Goal: Communication & Community: Answer question/provide support

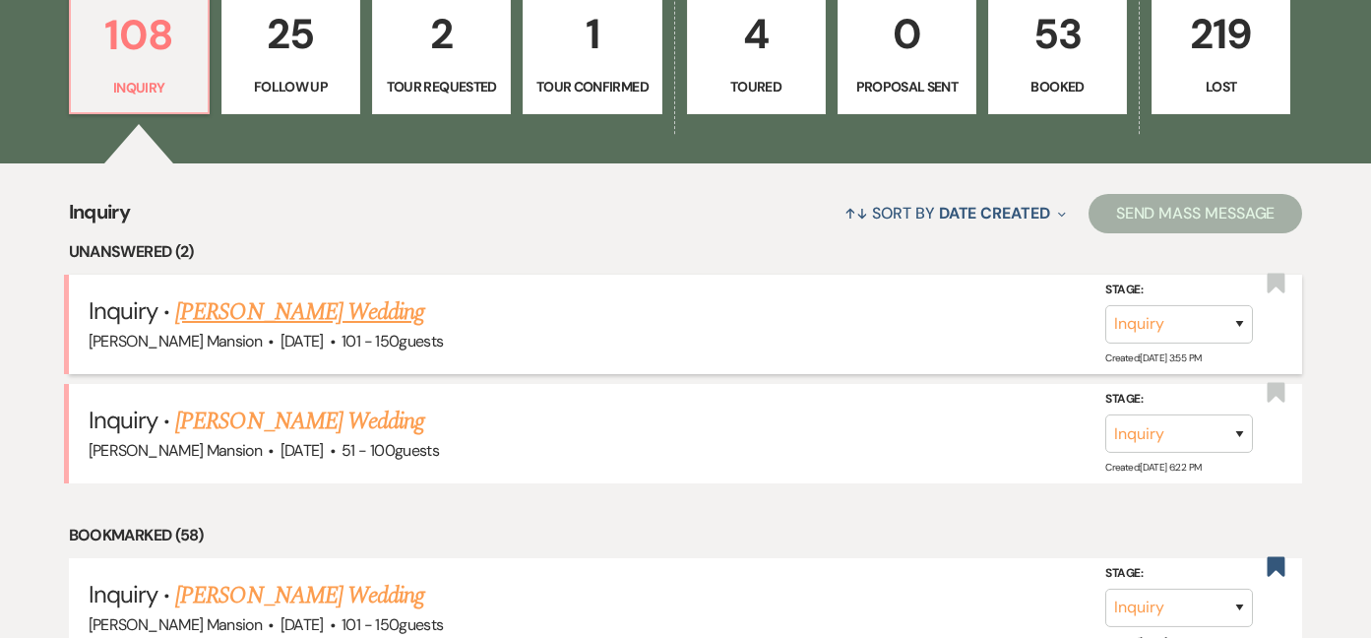
click at [292, 307] on link "[PERSON_NAME] Wedding" at bounding box center [299, 311] width 249 height 35
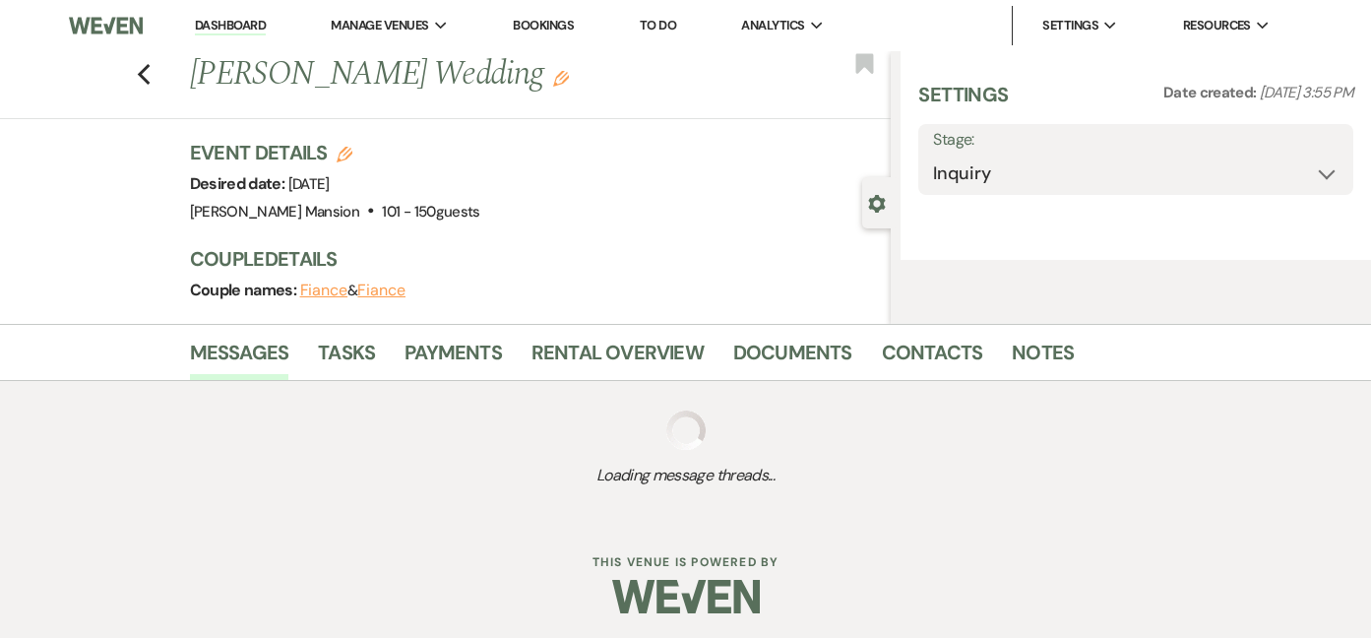
select select "2"
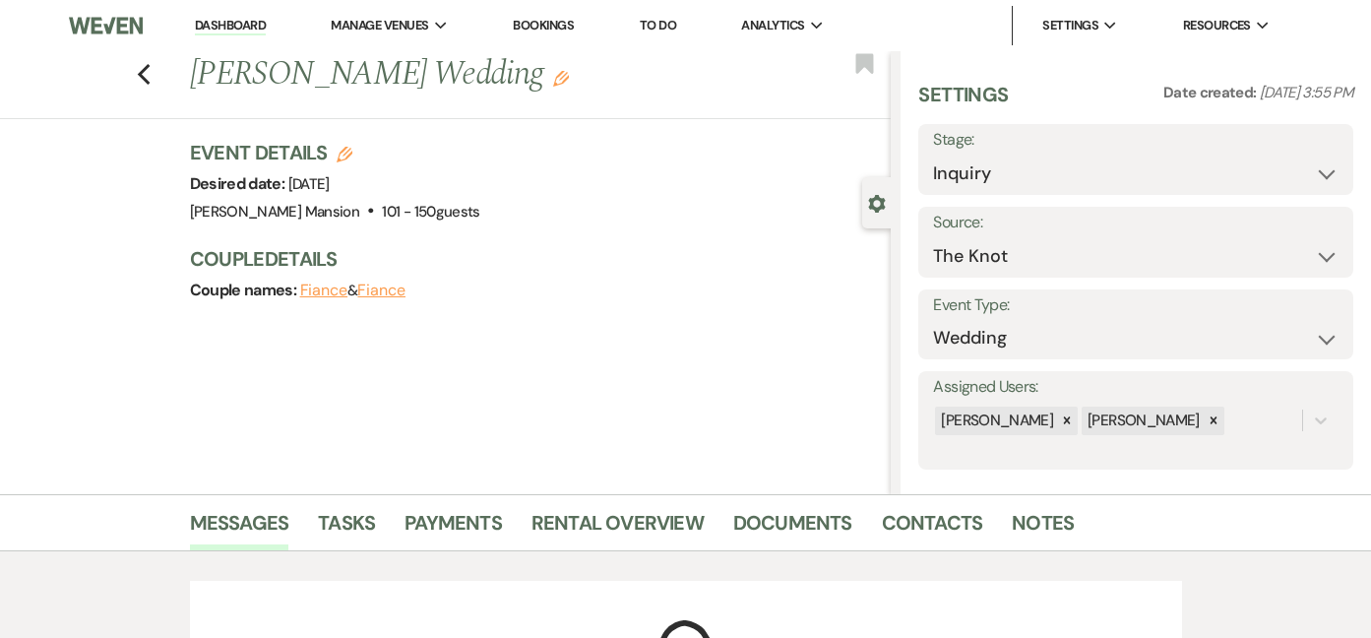
click at [321, 288] on button "Fiance" at bounding box center [324, 290] width 48 height 16
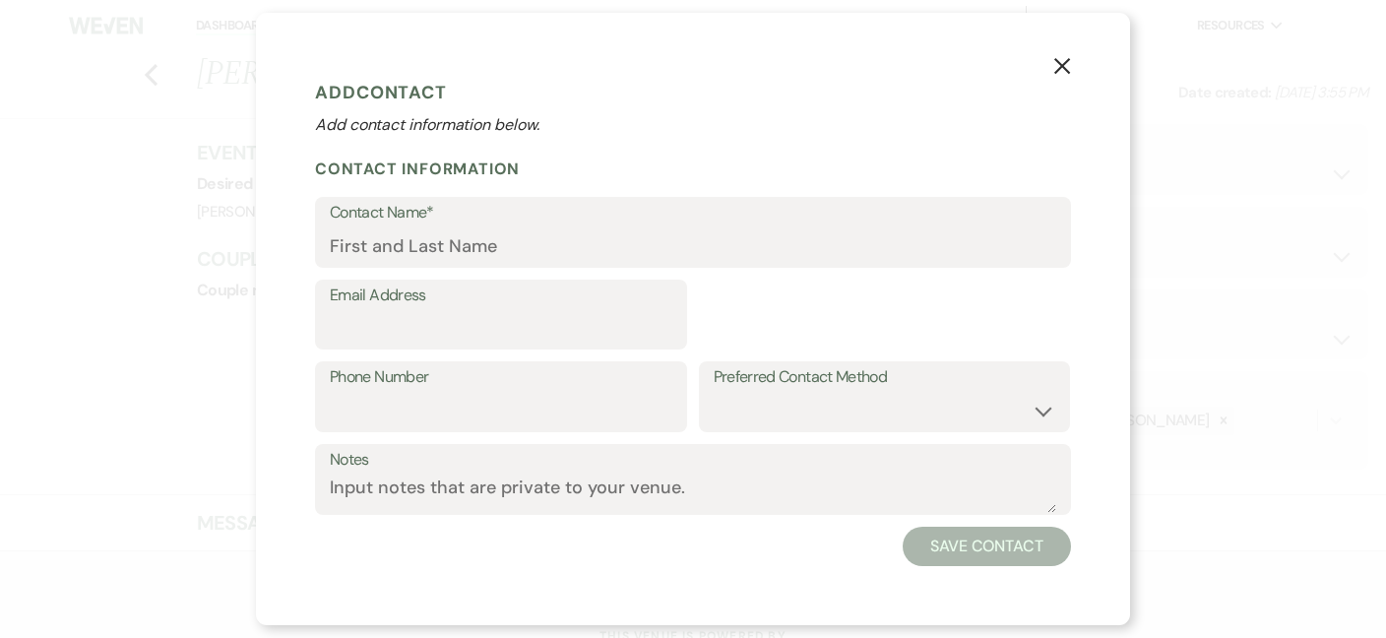
select select "1"
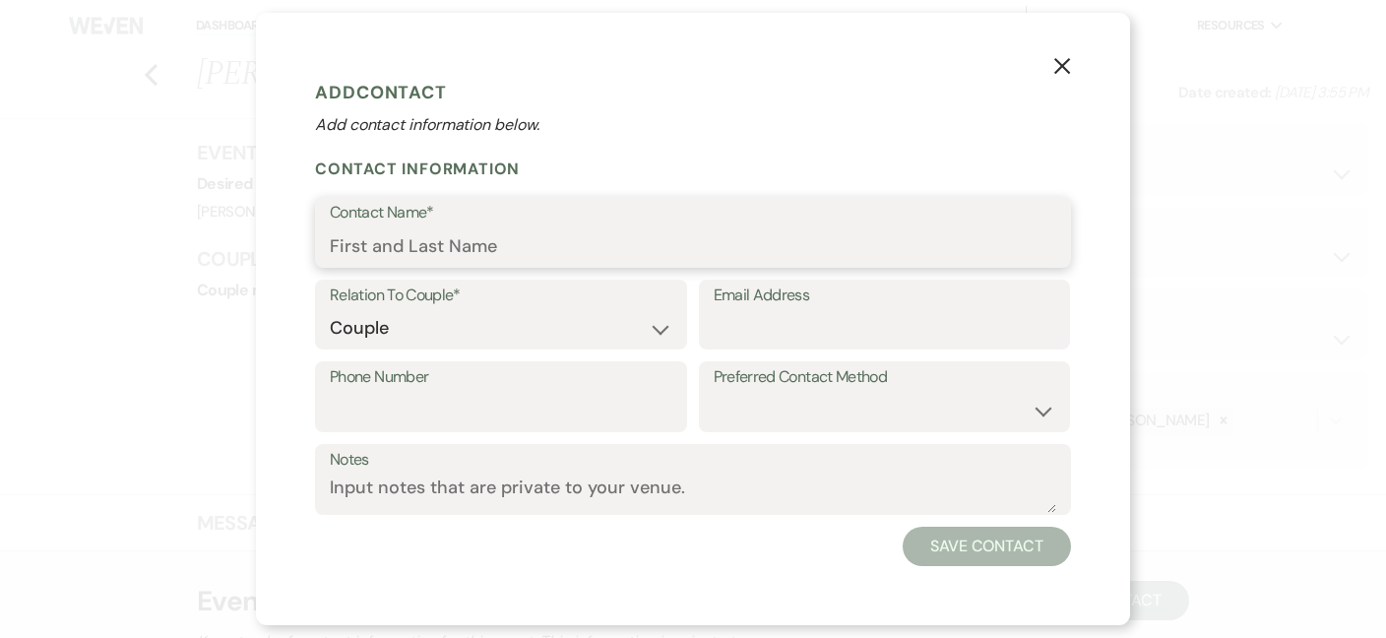
click at [502, 236] on input "Contact Name*" at bounding box center [693, 246] width 726 height 38
click at [341, 250] on input "Contact Name*" at bounding box center [693, 246] width 724 height 38
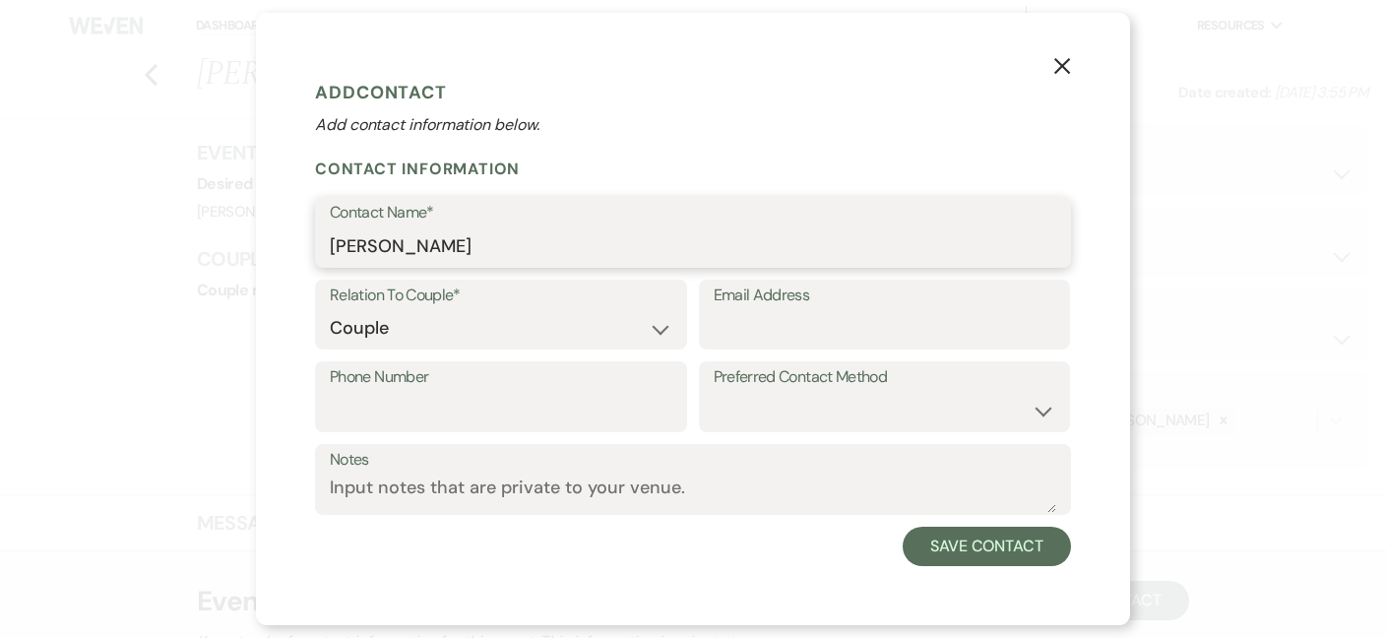
type input "[PERSON_NAME]"
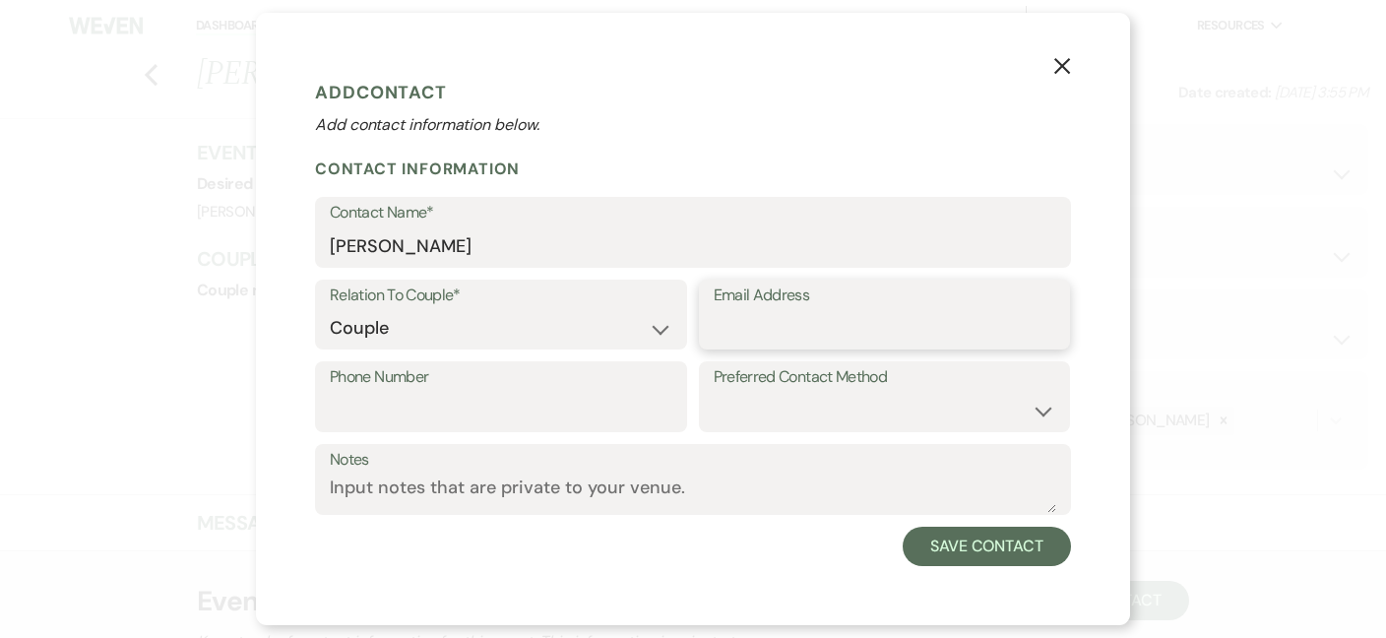
click at [791, 326] on input "Email Address" at bounding box center [885, 328] width 343 height 38
paste input "[DOMAIN_NAME][EMAIL_ADDRESS][DOMAIN_NAME]"
type input "[DOMAIN_NAME][EMAIL_ADDRESS][DOMAIN_NAME]"
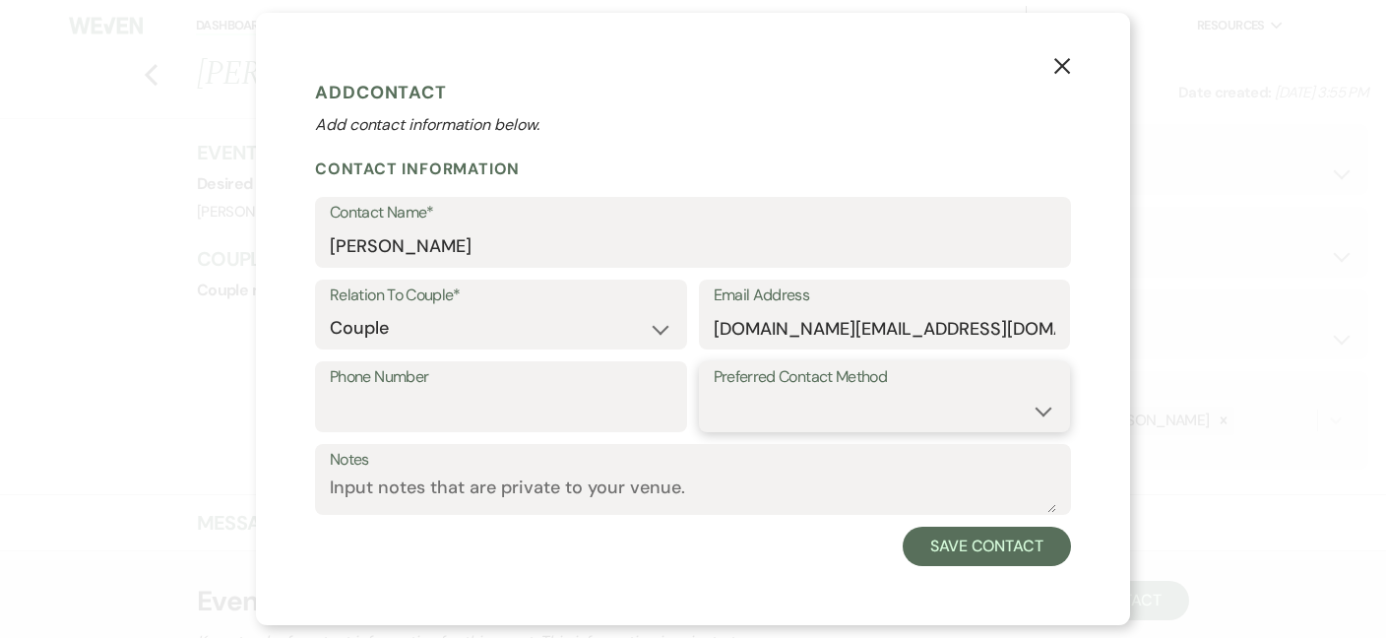
click at [1049, 406] on select "Email Phone Text" at bounding box center [885, 411] width 343 height 38
select select "email"
click at [714, 392] on select "Email Phone Text" at bounding box center [885, 411] width 343 height 38
click at [1002, 549] on button "Save Contact" at bounding box center [987, 546] width 168 height 39
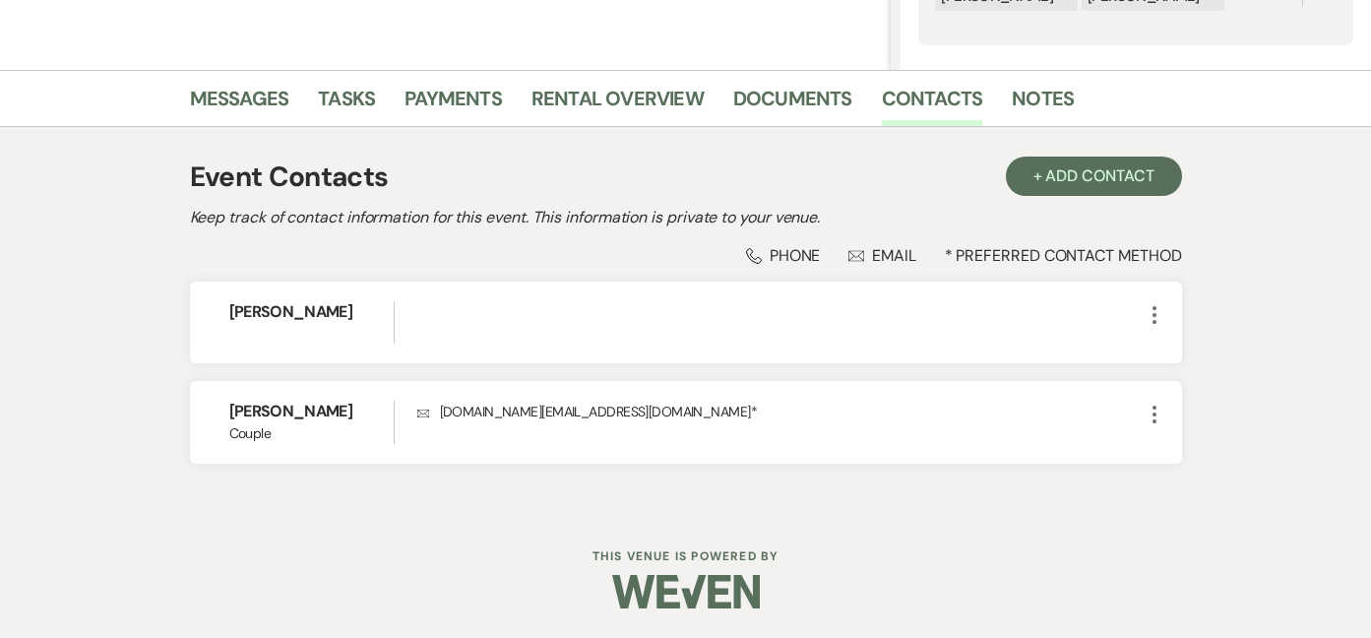
scroll to position [129, 0]
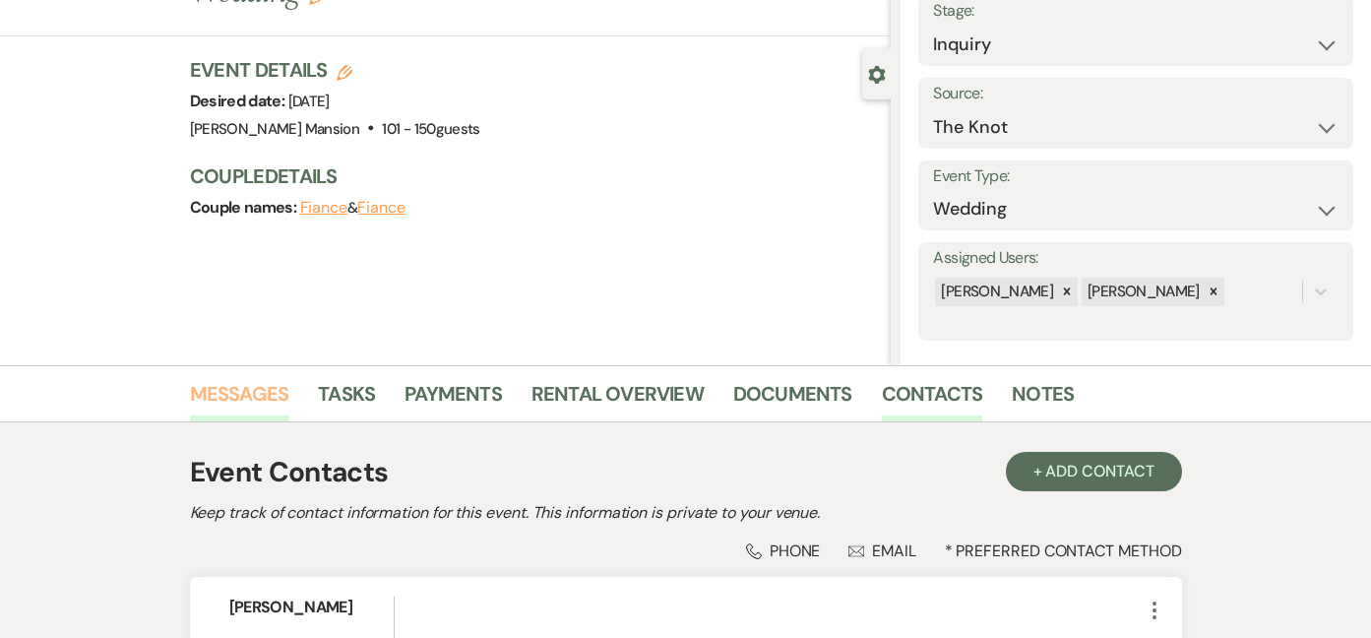
click at [254, 389] on link "Messages" at bounding box center [239, 399] width 99 height 43
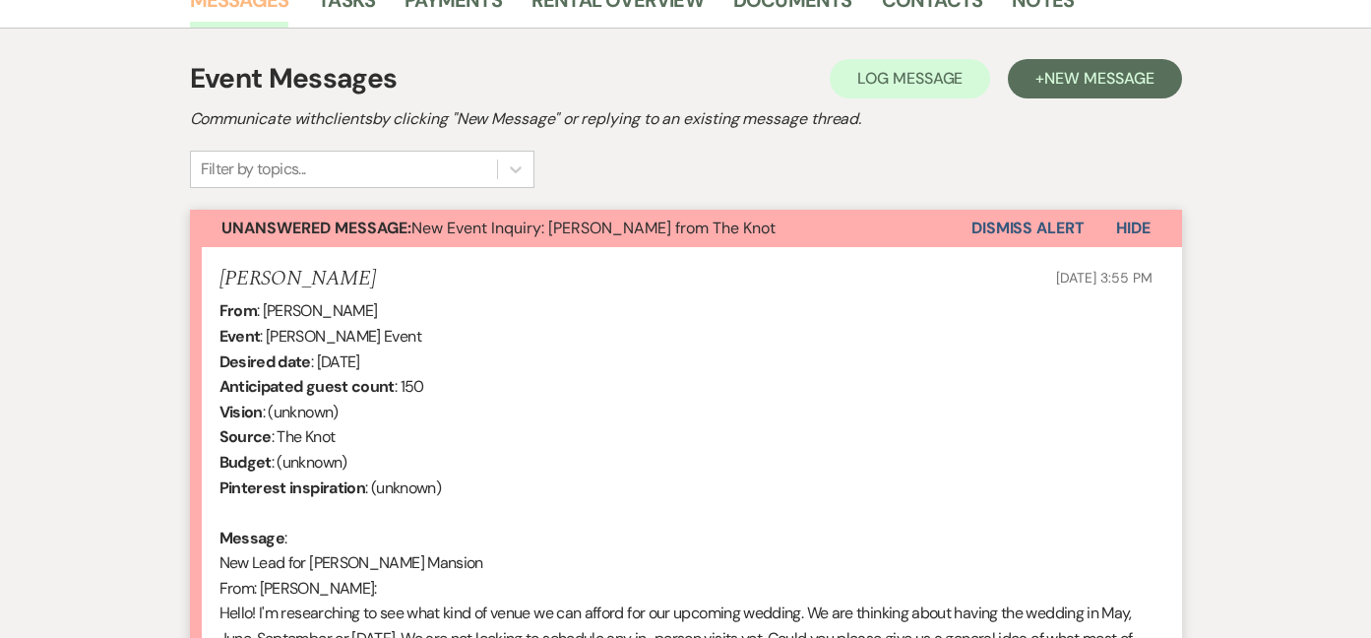
scroll to position [227, 0]
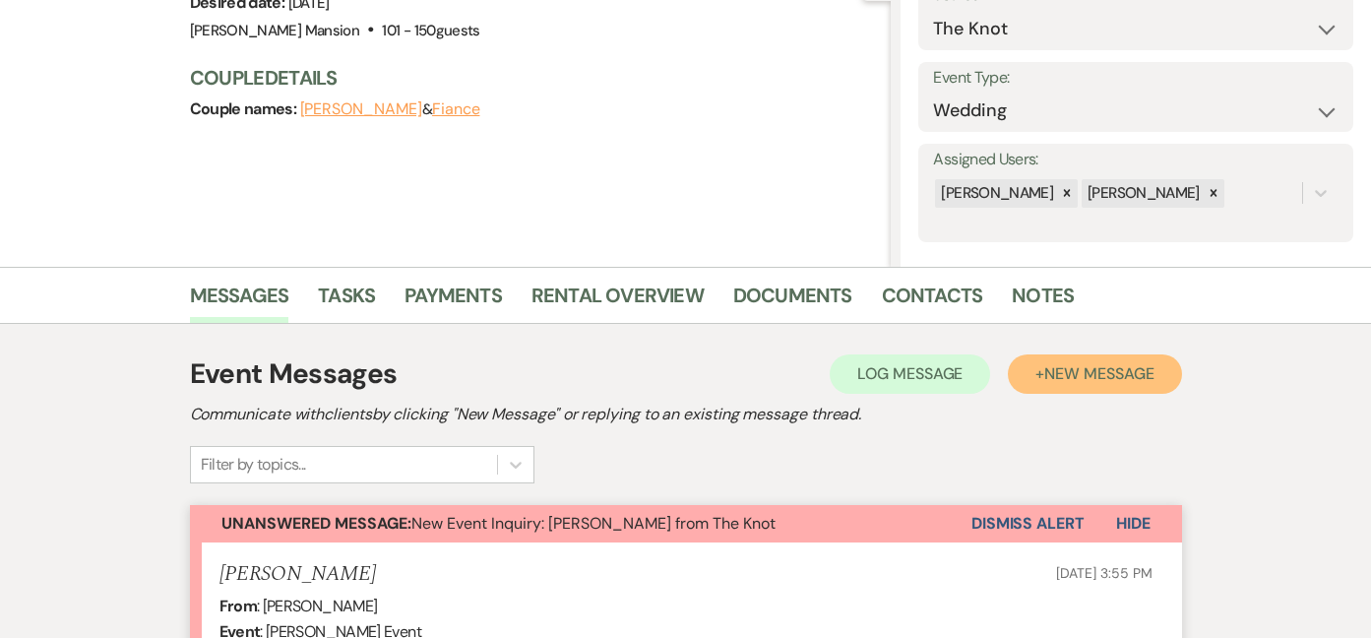
click at [1126, 376] on span "New Message" at bounding box center [1098, 373] width 109 height 21
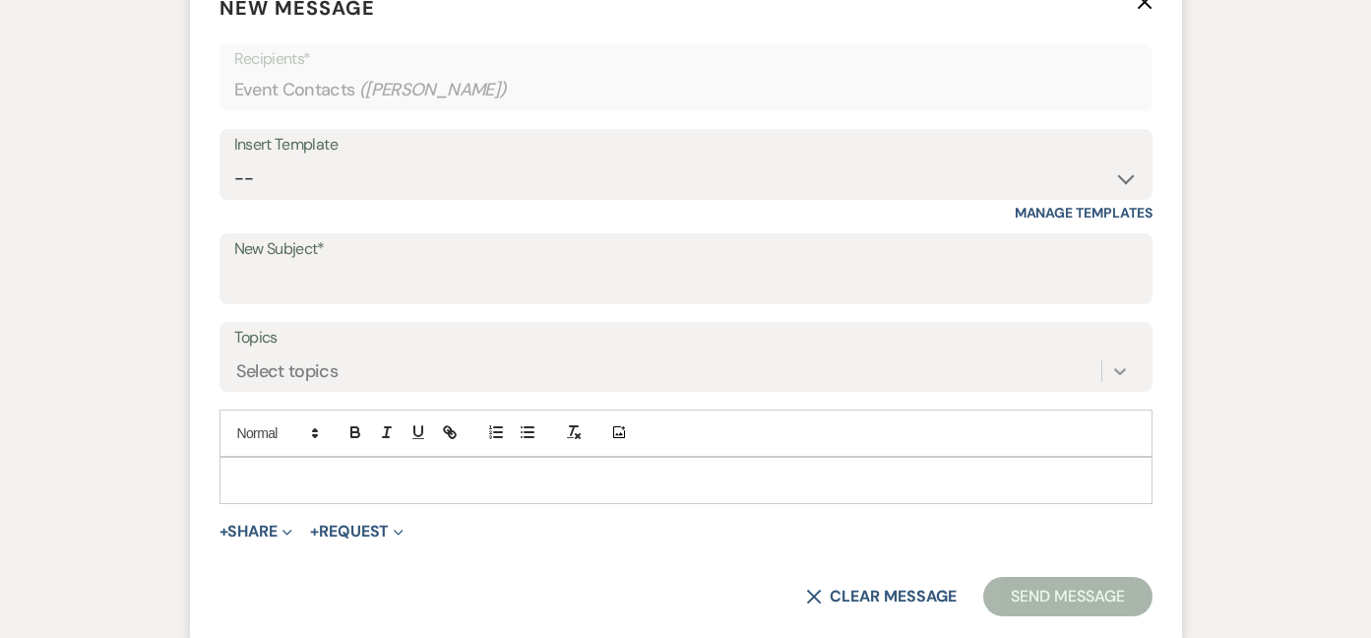
scroll to position [818, 0]
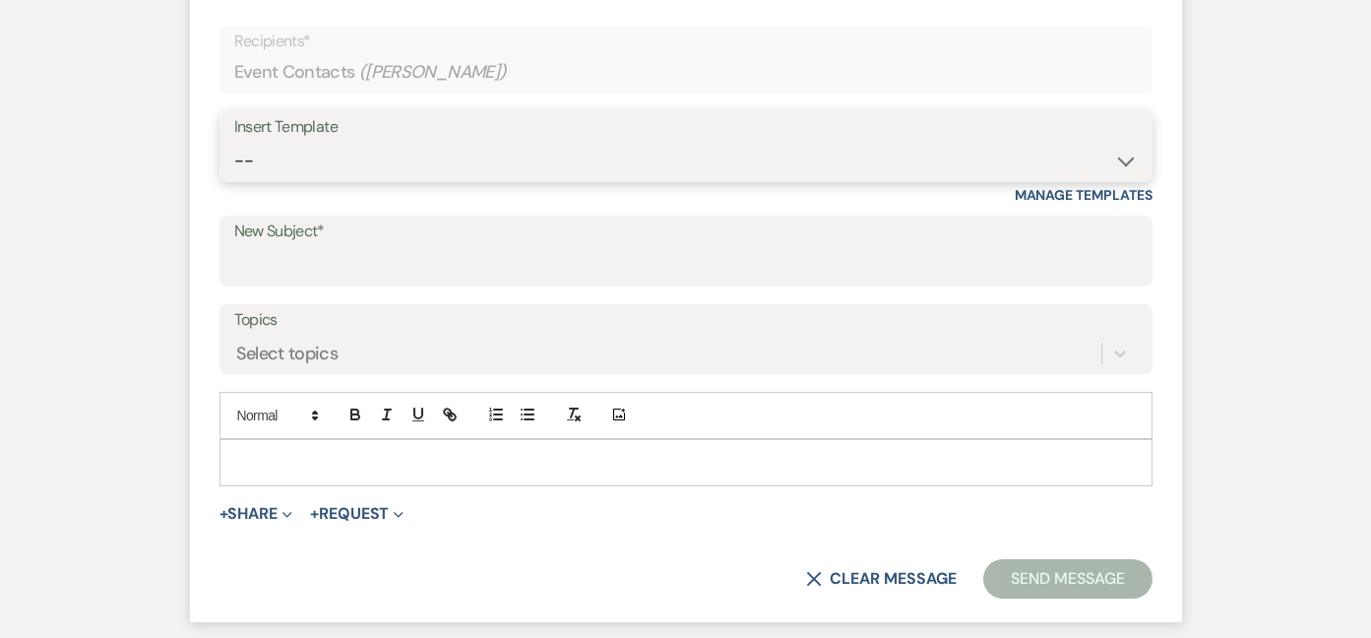
click at [1128, 159] on select "-- Initial Inquiry Response Tour Request Response Follow Up Contract (Pre-Booke…" at bounding box center [686, 161] width 904 height 38
select select "4818"
click at [234, 142] on select "-- Initial Inquiry Response Tour Request Response Follow Up Contract (Pre-Booke…" at bounding box center [686, 161] width 904 height 38
type input "Congratulations from The [PERSON_NAME][GEOGRAPHIC_DATA]"
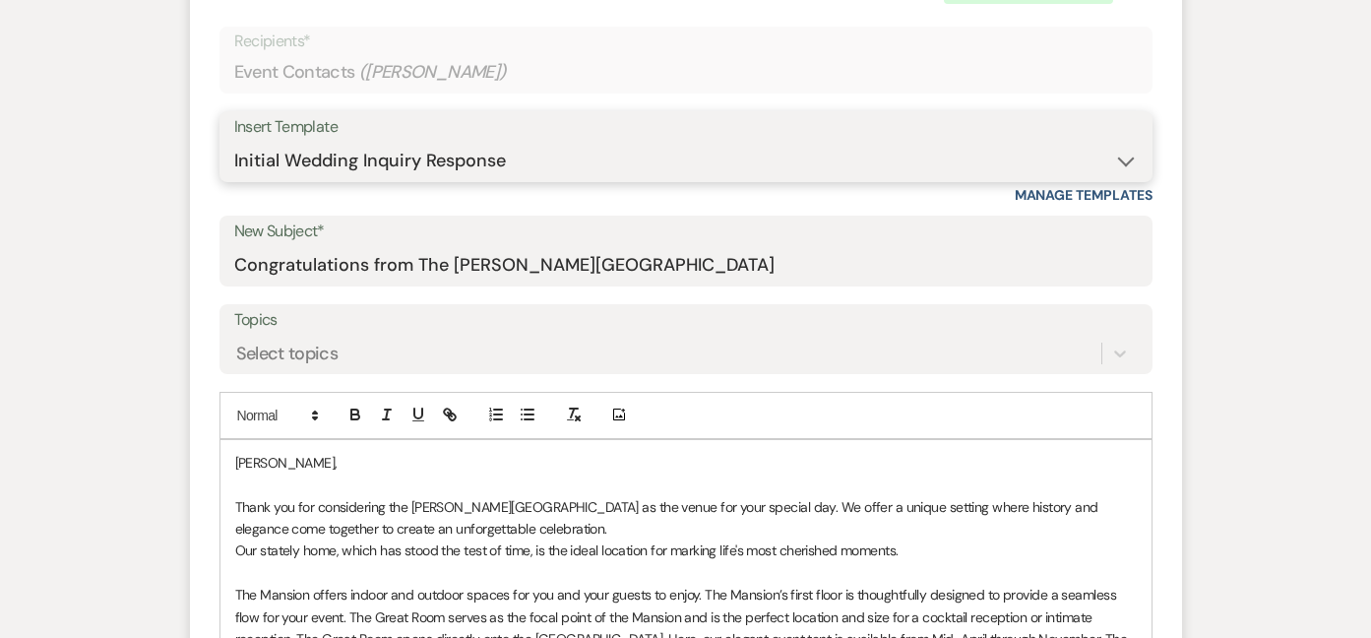
scroll to position [1015, 0]
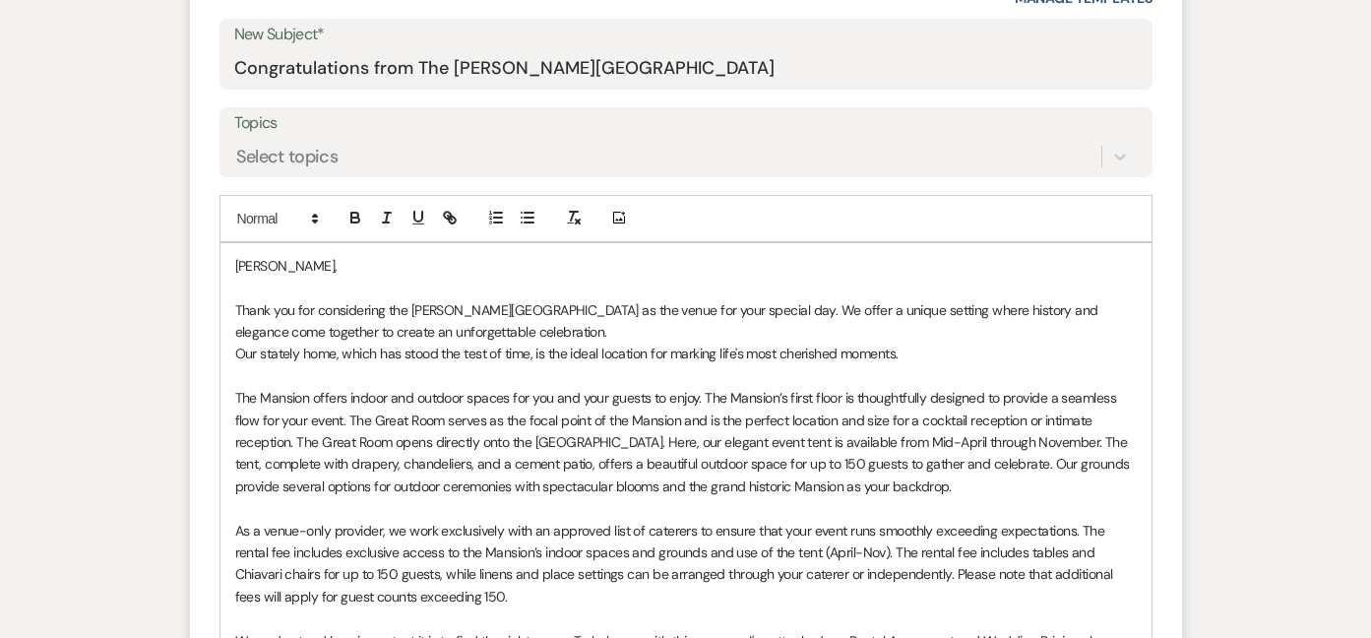
click at [316, 308] on p "Thank you for considering the [PERSON_NAME][GEOGRAPHIC_DATA] as the venue for y…" at bounding box center [686, 321] width 902 height 44
click at [856, 326] on p "Thank you for sharing your email and for considering the [PERSON_NAME][GEOGRAPH…" at bounding box center [686, 321] width 902 height 44
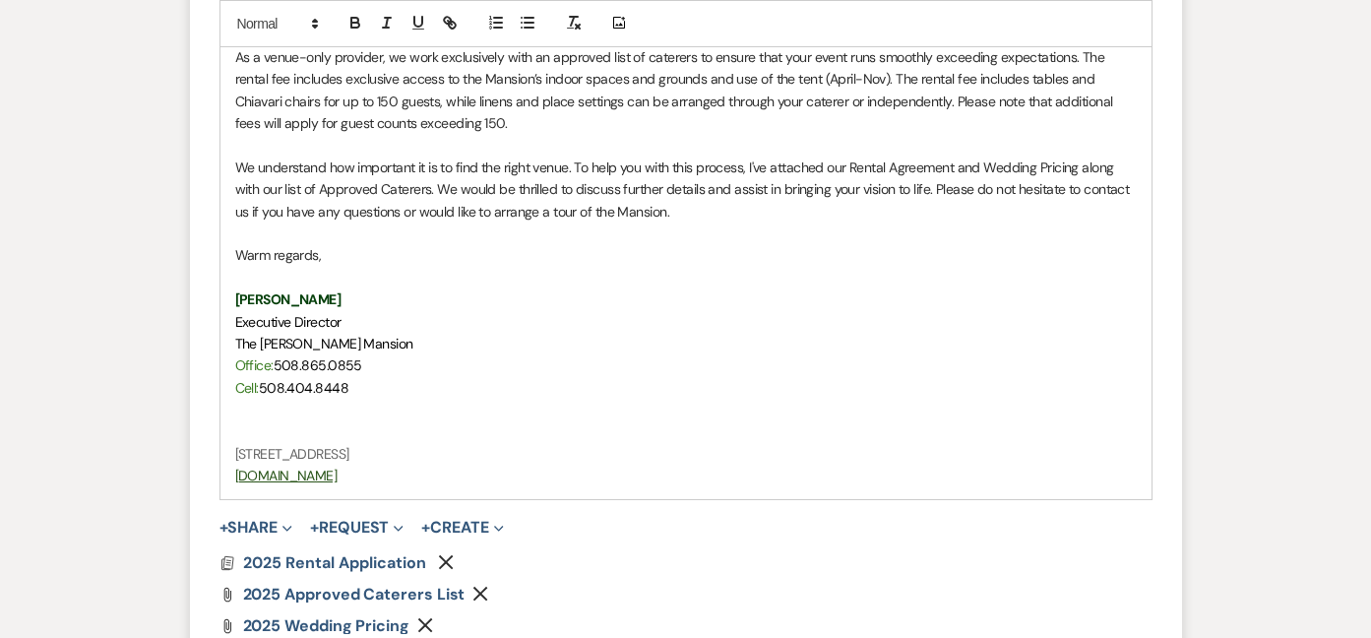
scroll to position [1212, 0]
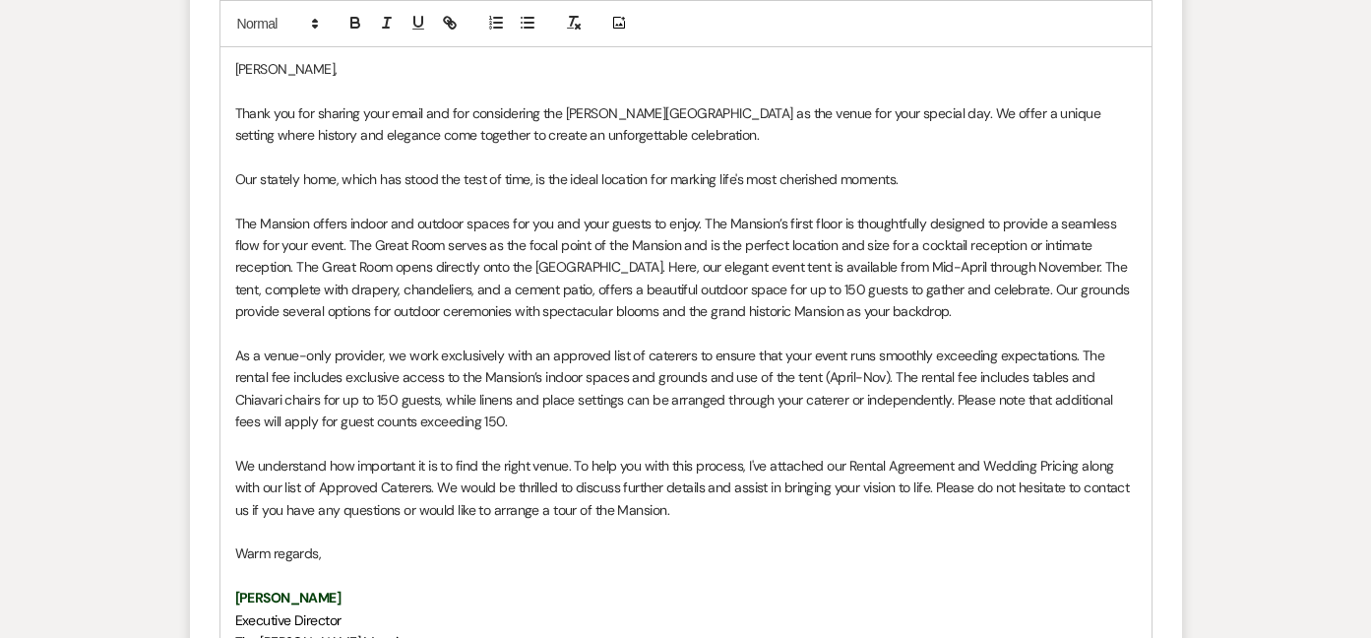
click at [900, 402] on p "As a venue-only provider, we work exclusively with an approved list of caterers…" at bounding box center [686, 388] width 902 height 89
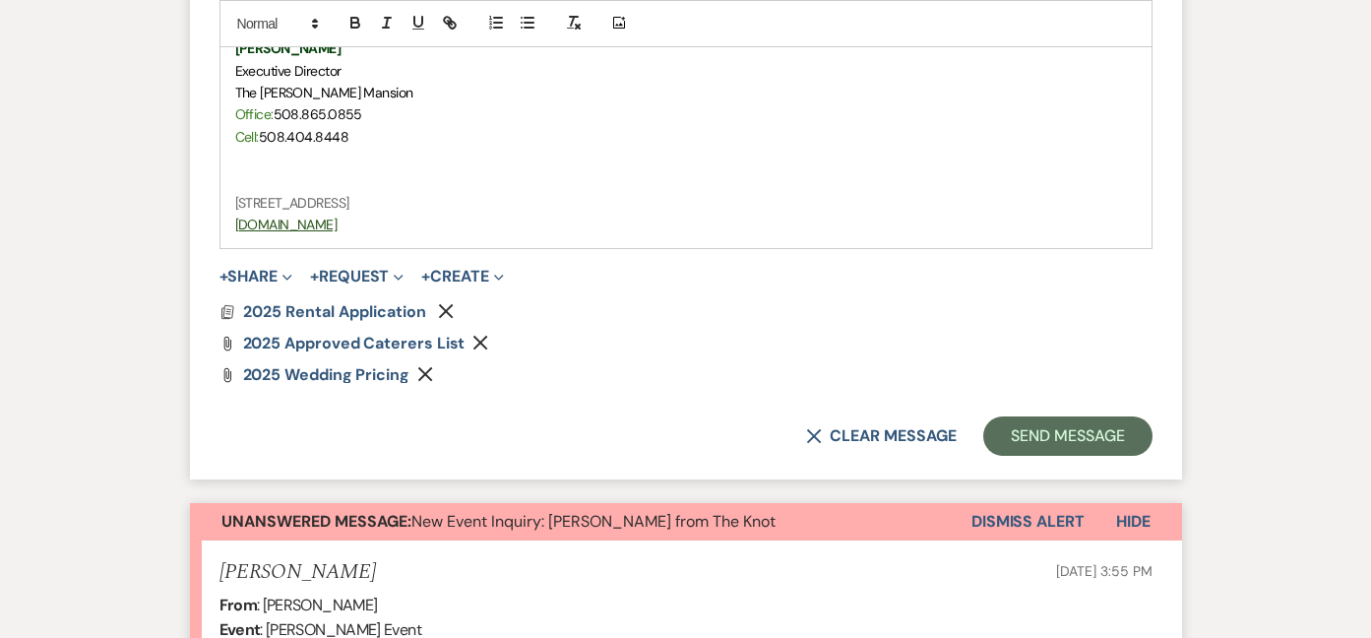
scroll to position [1901, 0]
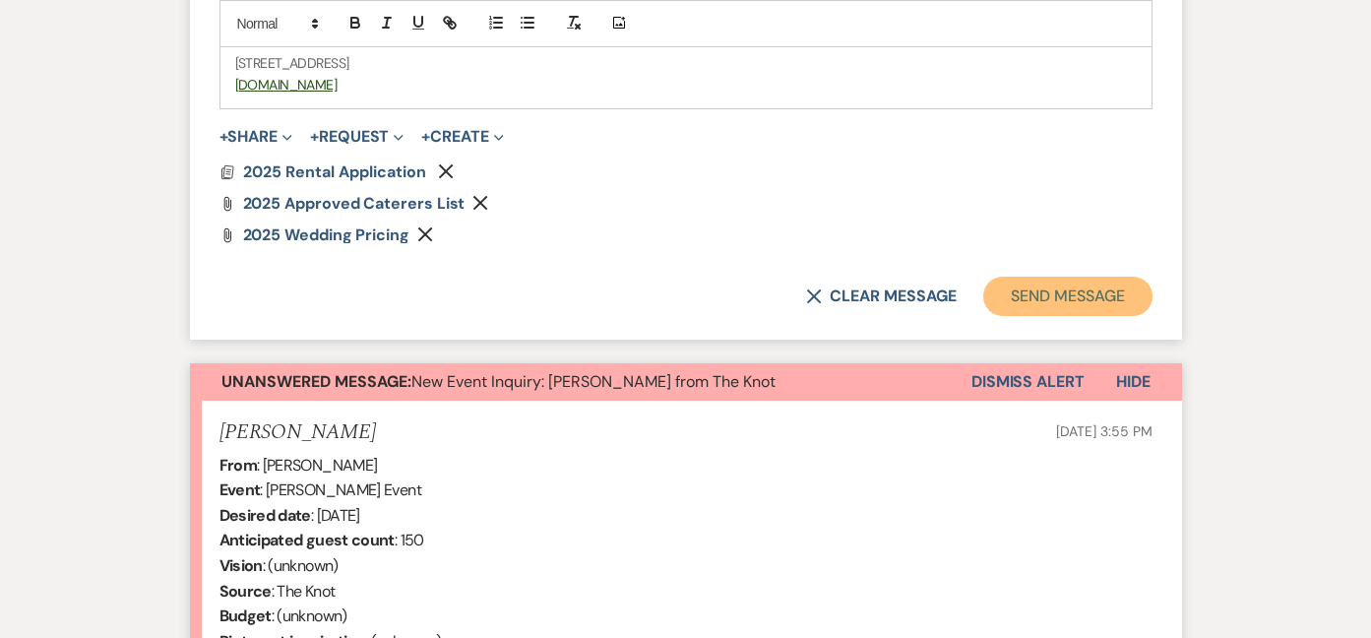
click at [1029, 302] on button "Send Message" at bounding box center [1067, 296] width 168 height 39
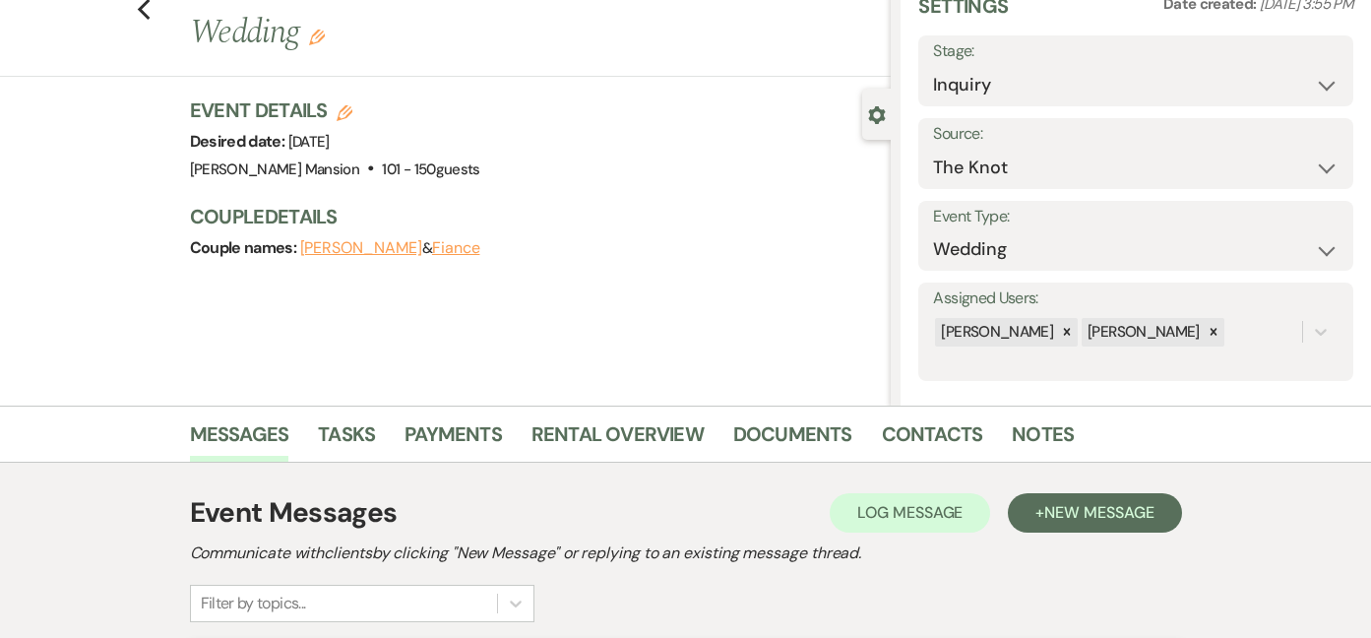
scroll to position [0, 0]
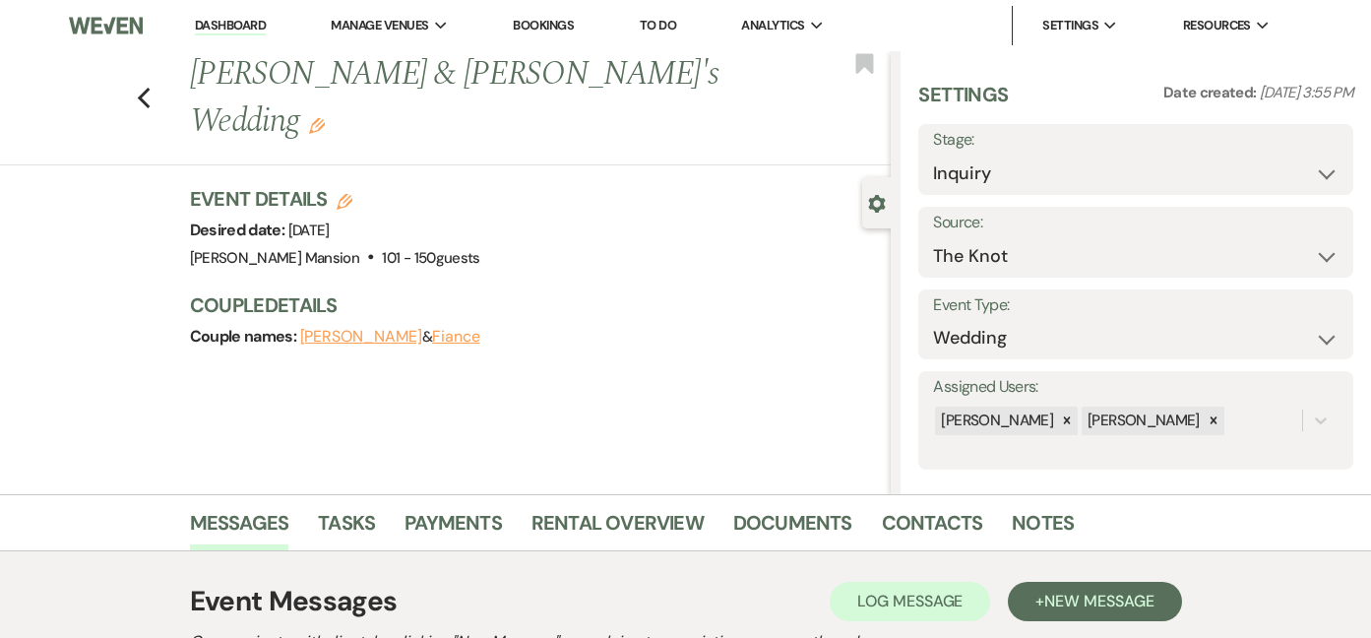
click at [228, 27] on link "Dashboard" at bounding box center [230, 26] width 71 height 19
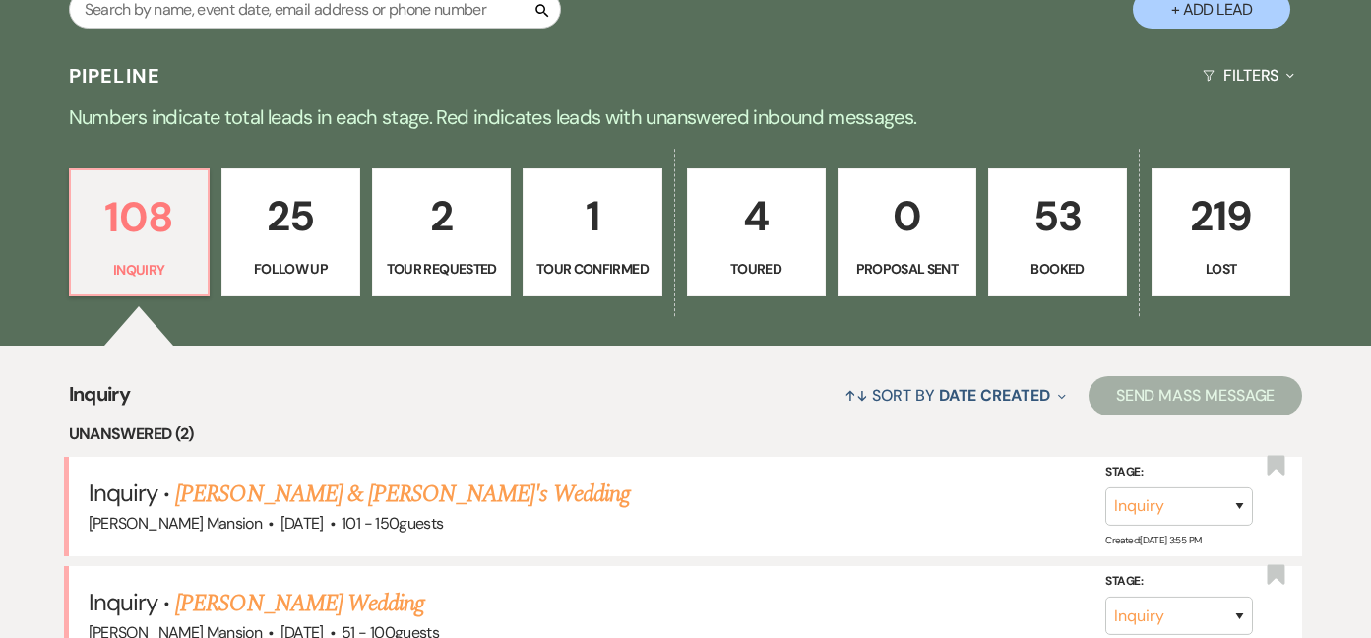
scroll to position [492, 0]
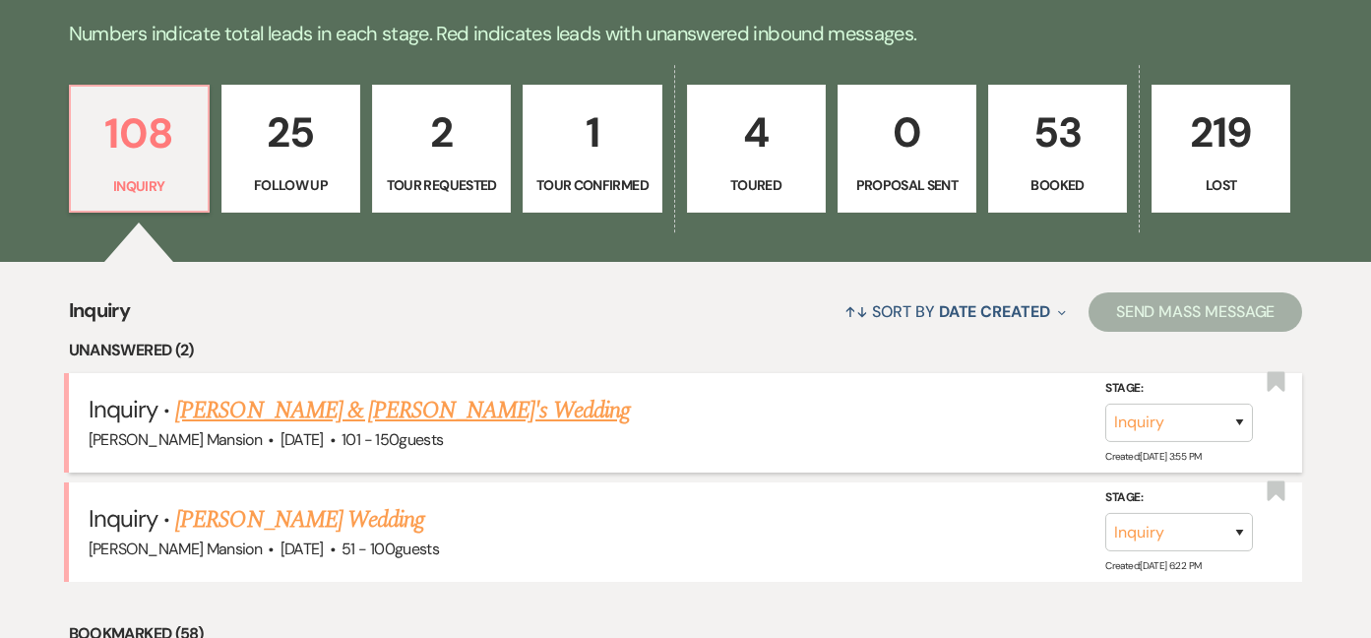
click at [210, 406] on link "[PERSON_NAME] & [PERSON_NAME]'s Wedding" at bounding box center [402, 410] width 455 height 35
select select "2"
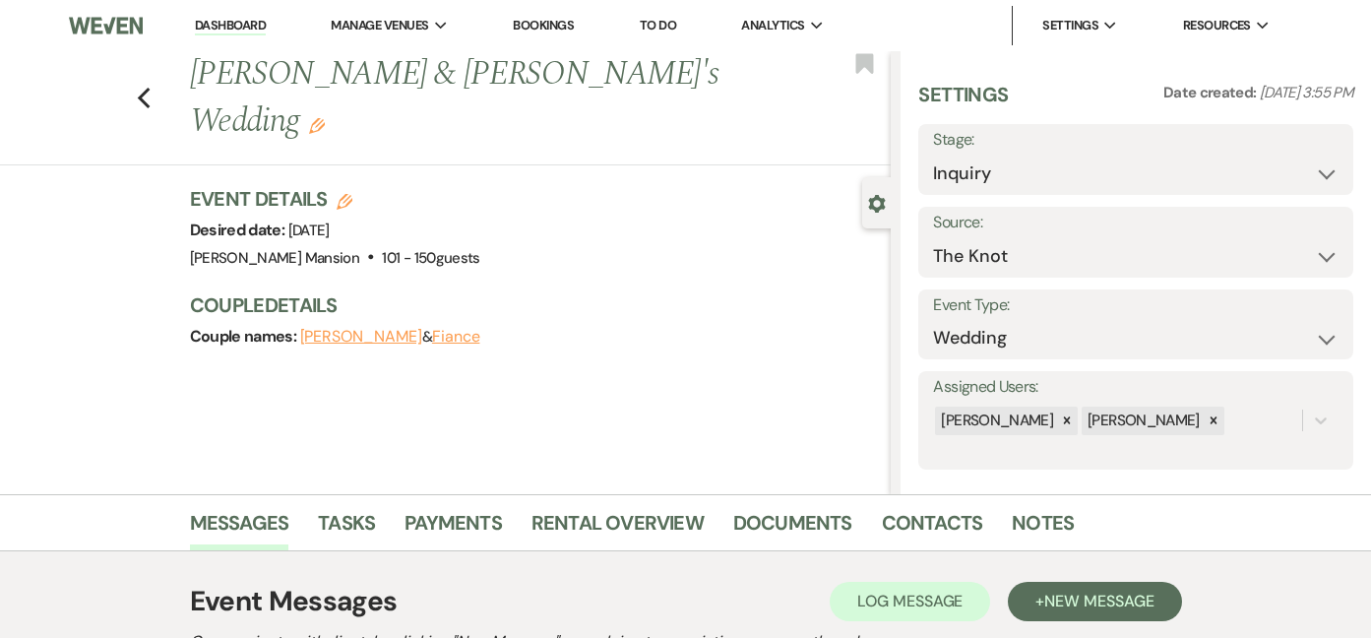
click at [224, 29] on link "Dashboard" at bounding box center [230, 26] width 71 height 19
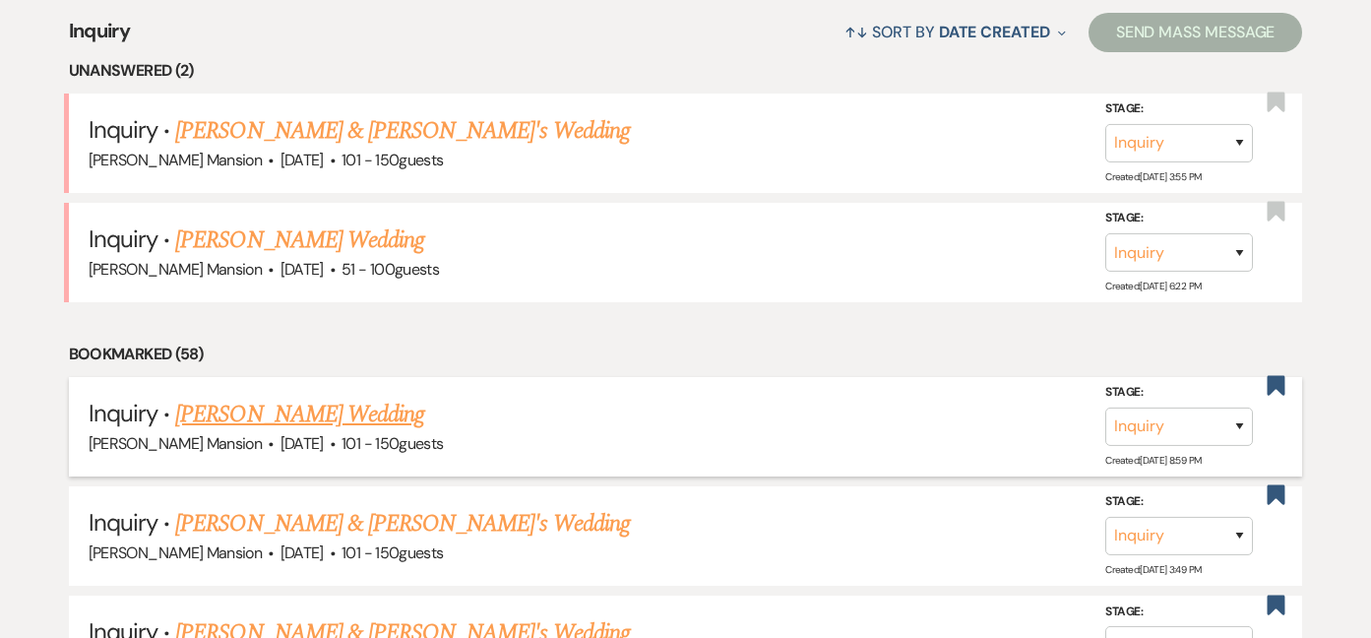
scroll to position [787, 0]
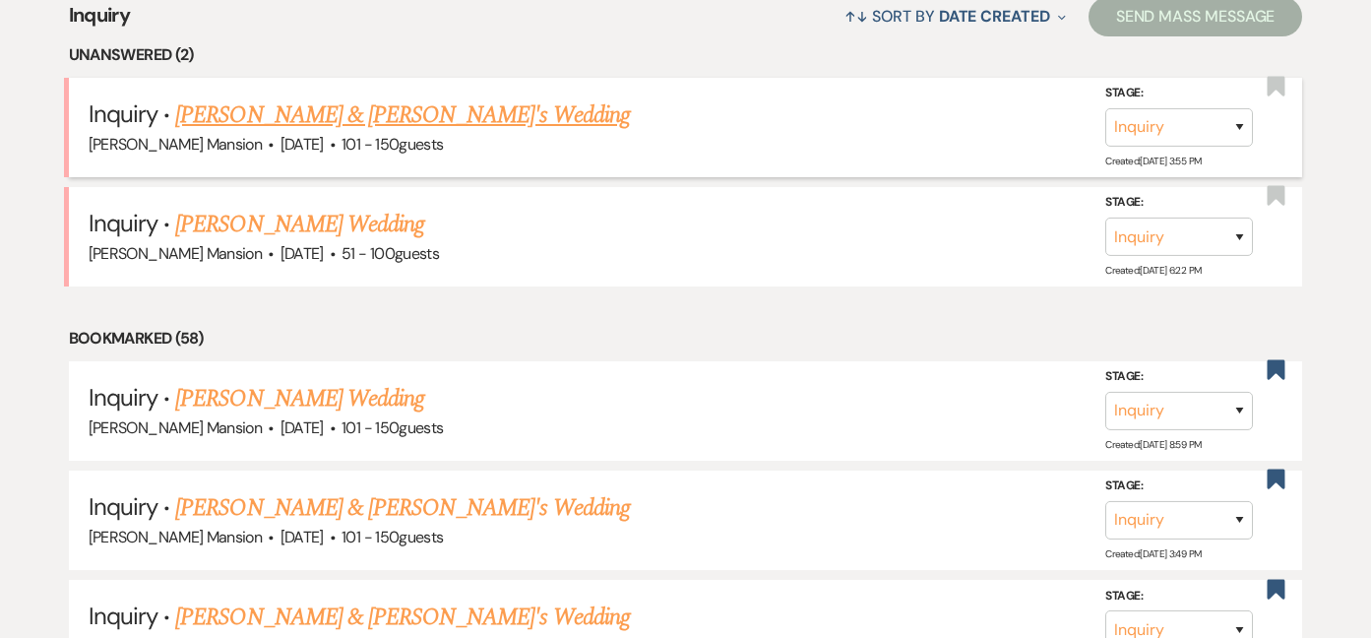
click at [346, 110] on link "[PERSON_NAME] & [PERSON_NAME]'s Wedding" at bounding box center [402, 114] width 455 height 35
select select "2"
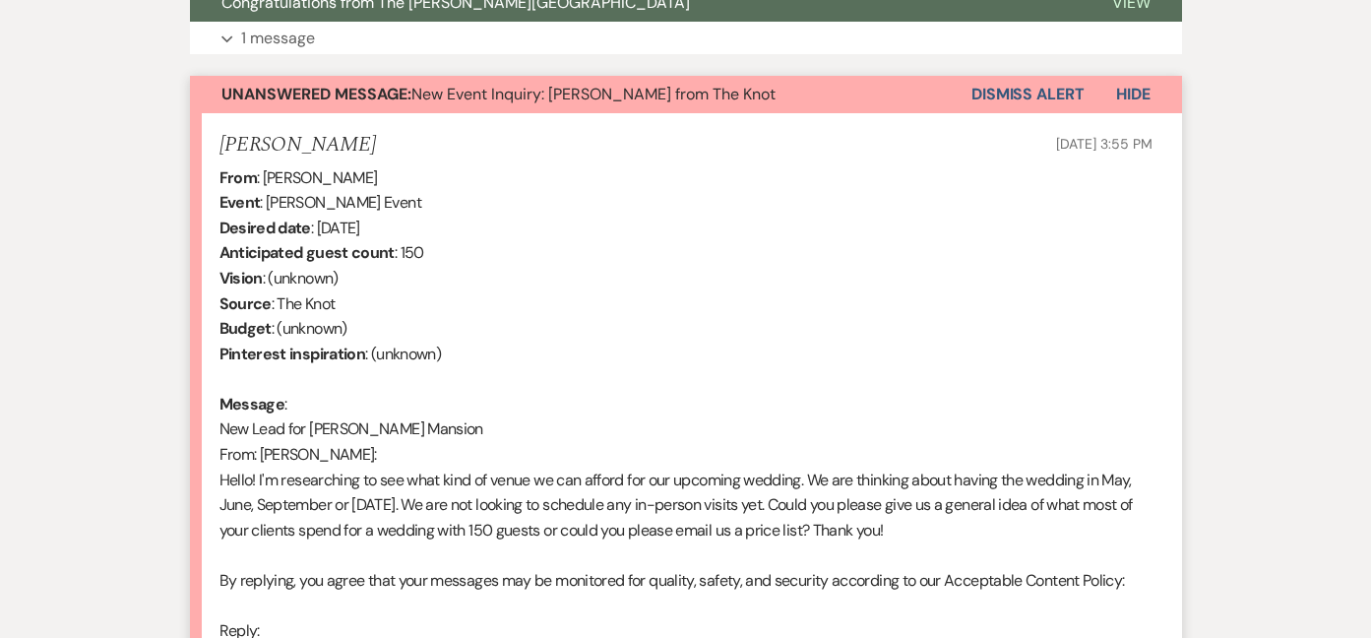
scroll to position [499, 0]
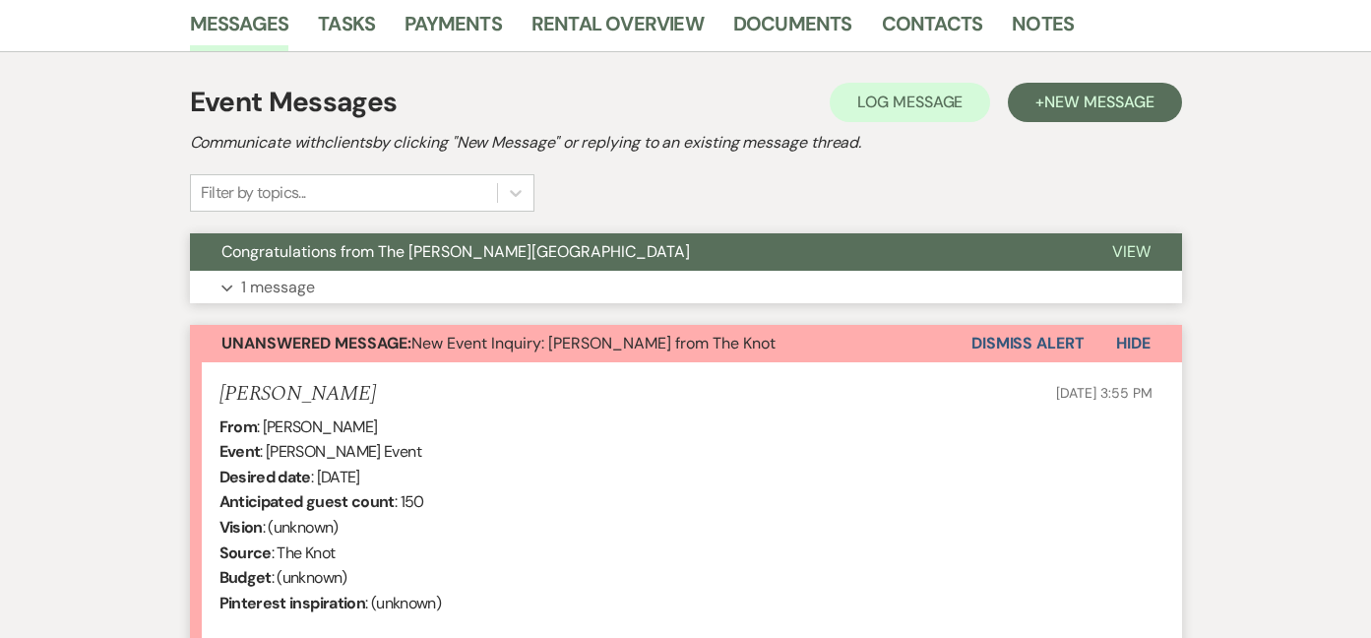
click at [231, 292] on button "Expand 1 message" at bounding box center [686, 287] width 992 height 33
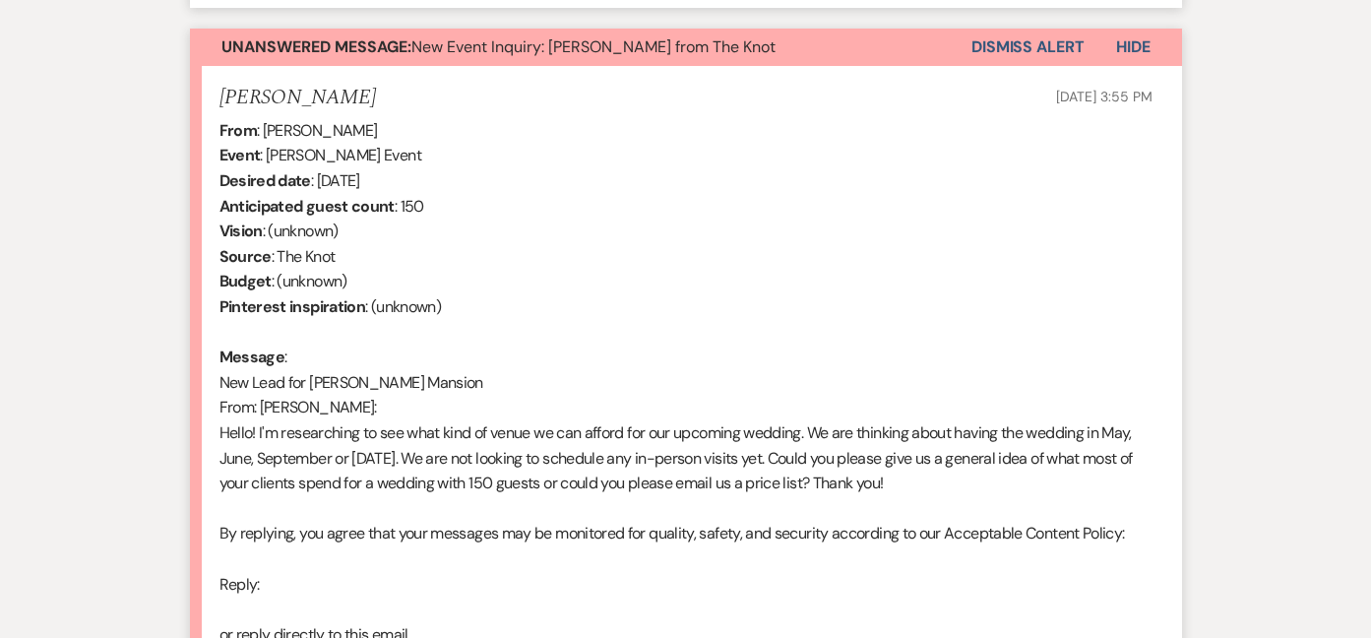
scroll to position [1877, 0]
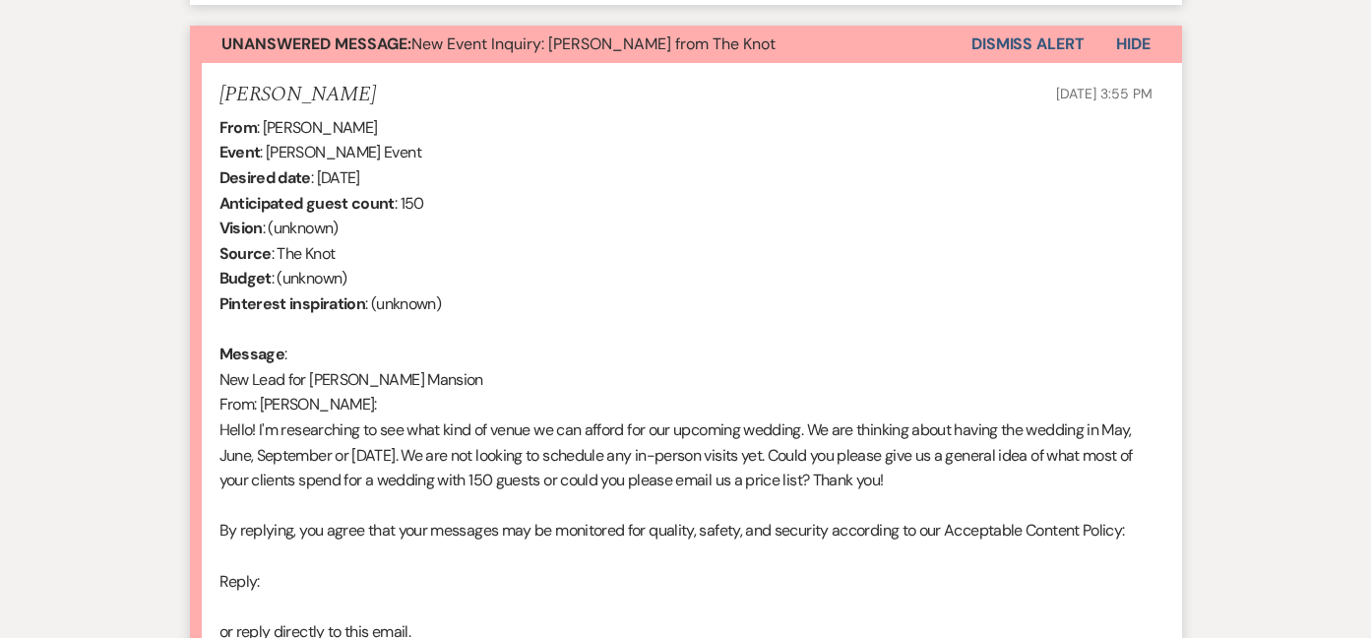
click at [1016, 40] on button "Dismiss Alert" at bounding box center [1027, 44] width 113 height 37
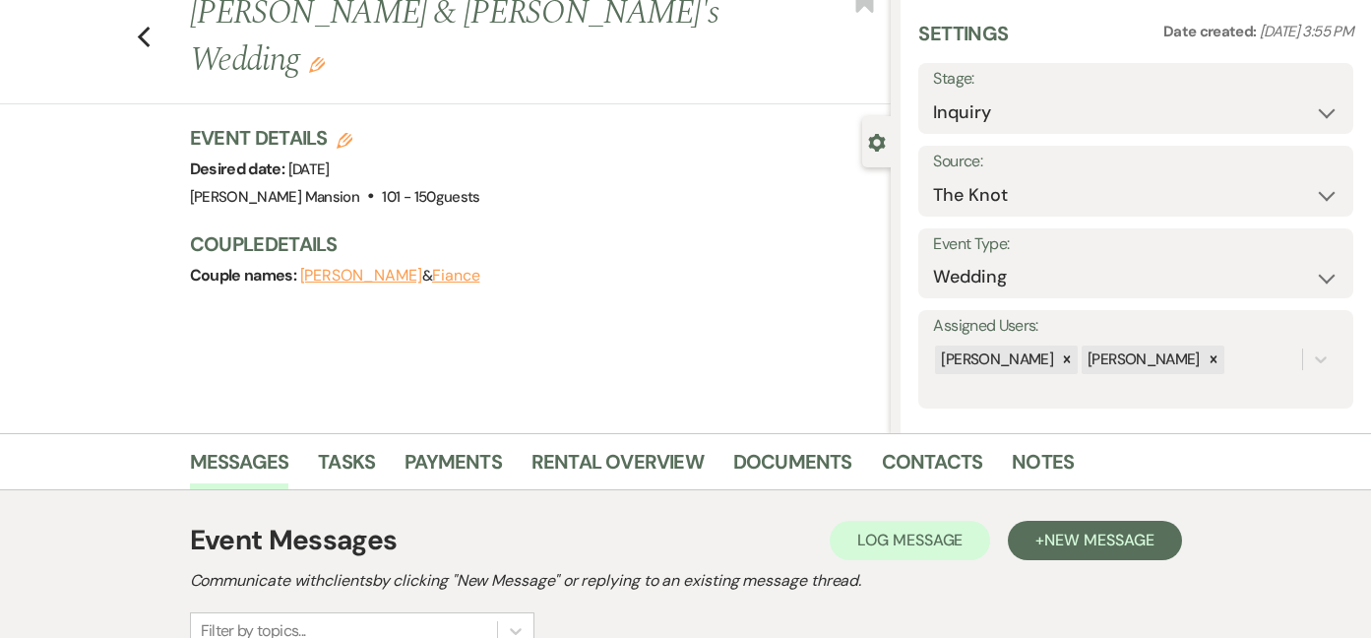
scroll to position [0, 0]
